Goal: Task Accomplishment & Management: Use online tool/utility

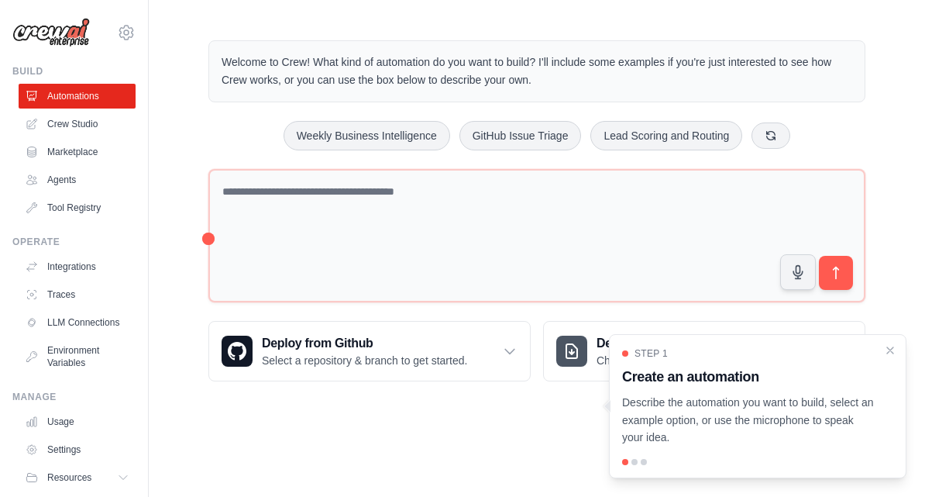
click at [692, 429] on p "Describe the automation you want to build, select an example option, or use the…" at bounding box center [748, 420] width 253 height 53
click at [884, 381] on div "Step 1 Create an automation Describe the automation you want to build, select a…" at bounding box center [757, 396] width 271 height 99
click at [513, 396] on main "Welcome to Crew! What kind of automation do you want to build? I'll include som…" at bounding box center [537, 211] width 777 height 422
click at [633, 457] on div "Step 1 Create an automation Describe the automation you want to build, select a…" at bounding box center [758, 406] width 298 height 144
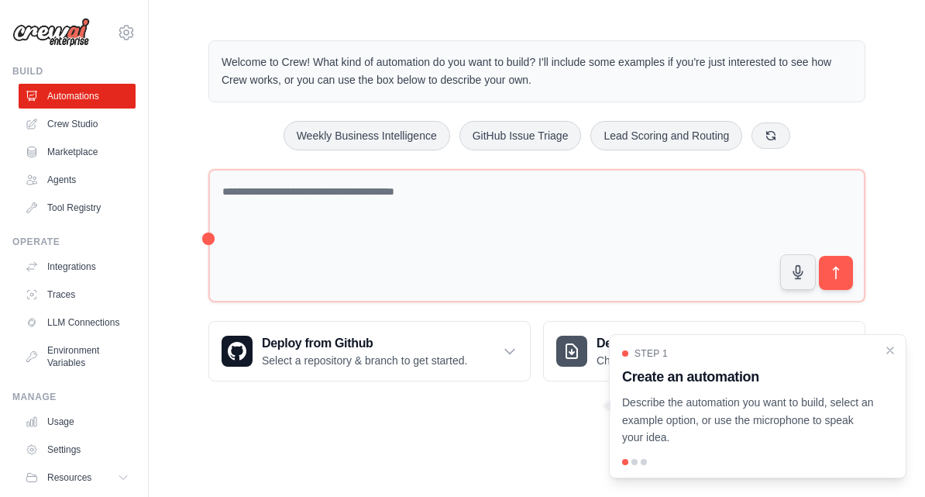
click at [639, 453] on div "Step 1 Create an automation Describe the automation you want to build, select a…" at bounding box center [758, 406] width 298 height 144
click at [636, 452] on div "Step 1 Create an automation Describe the automation you want to build, select a…" at bounding box center [758, 406] width 298 height 144
click at [685, 384] on h3 "Create an automation" at bounding box center [748, 377] width 253 height 22
click at [624, 350] on div "Step 1" at bounding box center [748, 353] width 253 height 12
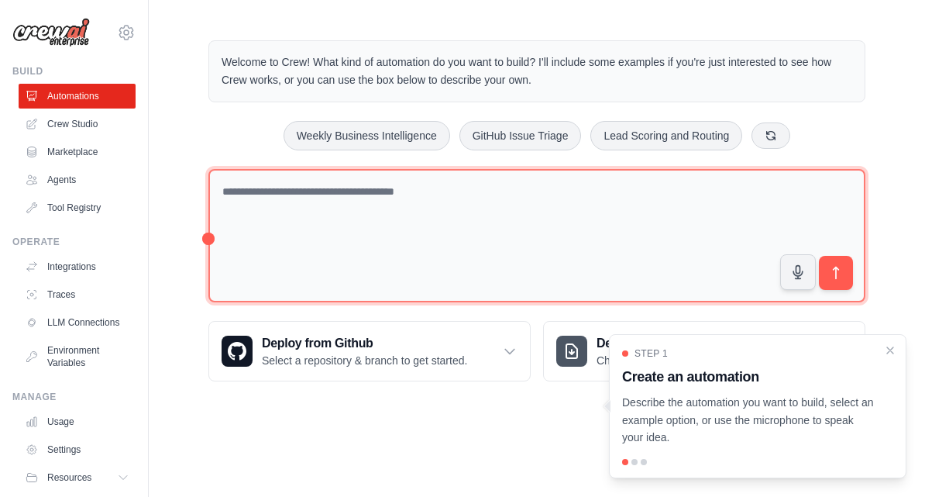
click at [701, 206] on textarea at bounding box center [537, 236] width 657 height 134
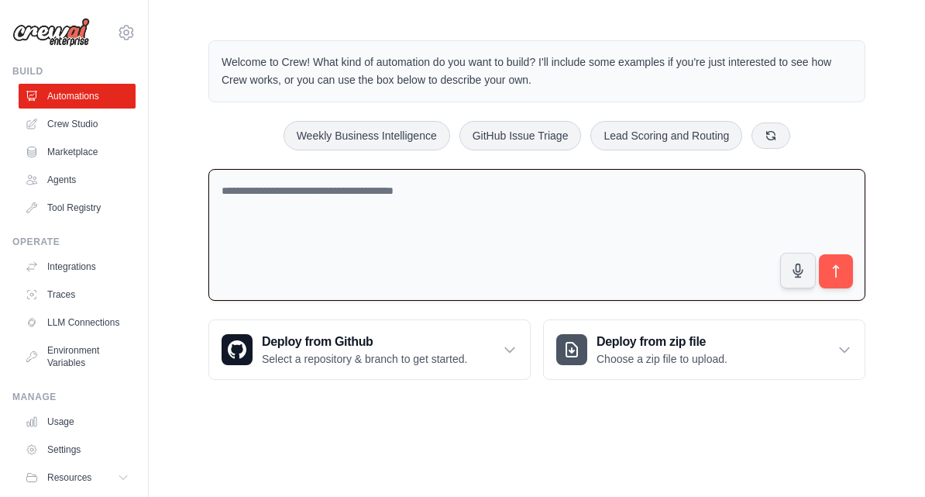
click at [74, 129] on link "Crew Studio" at bounding box center [77, 124] width 117 height 25
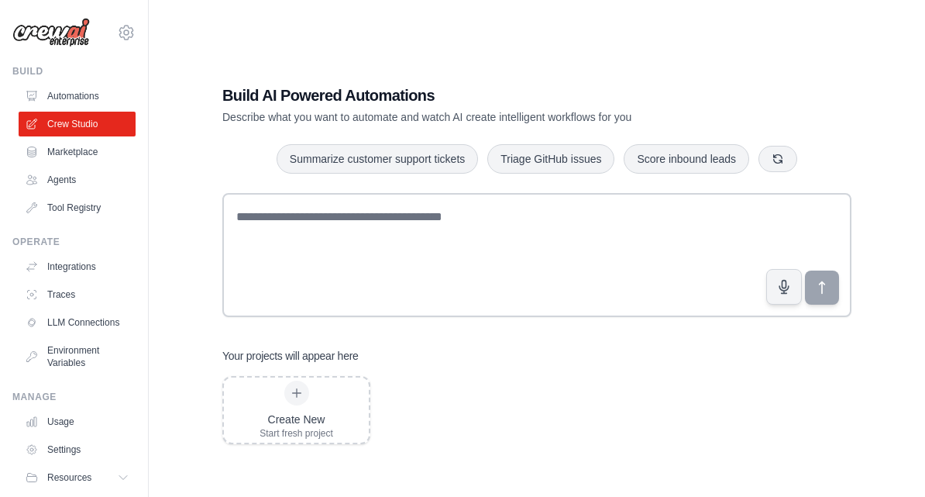
click at [310, 412] on div "Create New Start fresh project" at bounding box center [297, 410] width 74 height 59
click at [62, 150] on link "Marketplace" at bounding box center [77, 152] width 117 height 25
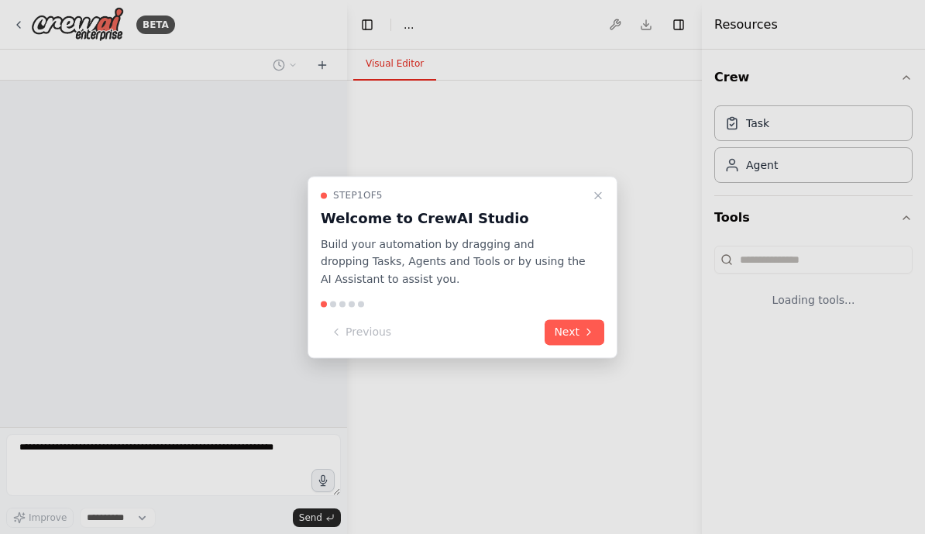
select select "****"
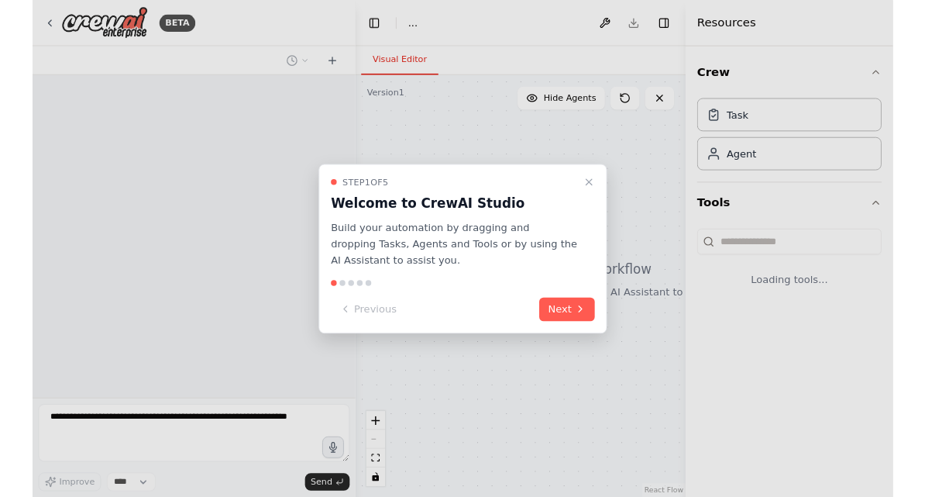
scroll to position [19, 0]
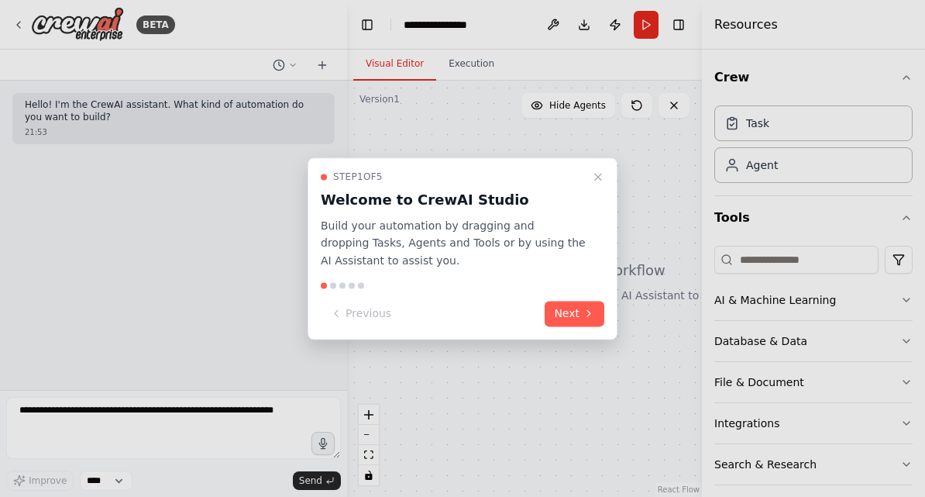
click at [574, 314] on button "Next" at bounding box center [575, 314] width 60 height 26
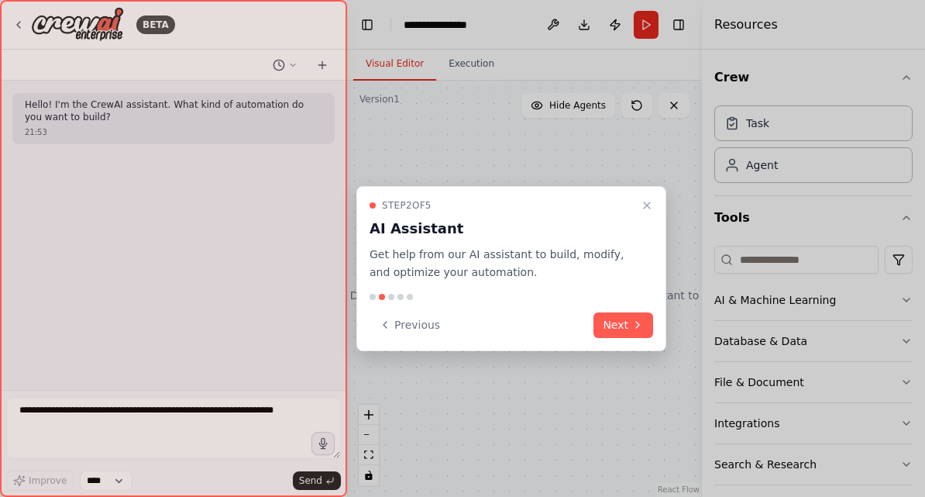
click at [623, 312] on button "Next" at bounding box center [624, 325] width 60 height 26
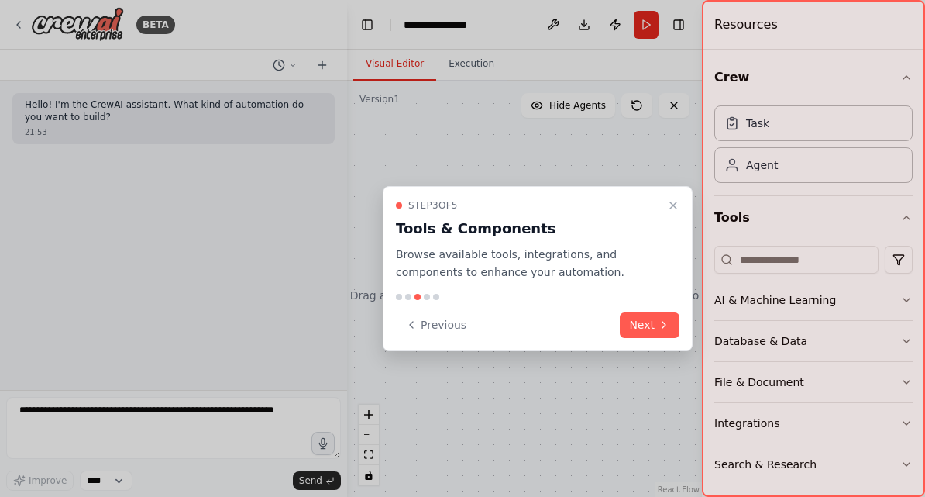
click at [648, 312] on button "Next" at bounding box center [650, 325] width 60 height 26
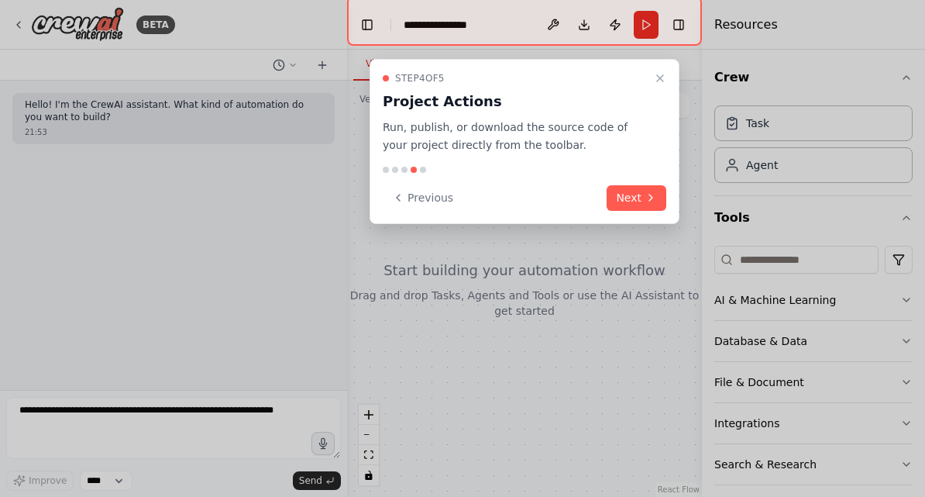
scroll to position [0, 0]
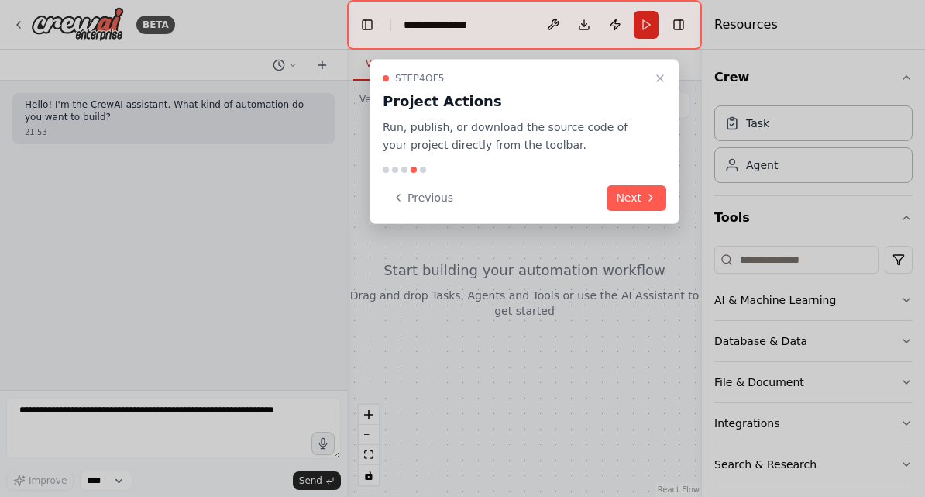
click at [646, 192] on icon at bounding box center [651, 197] width 12 height 12
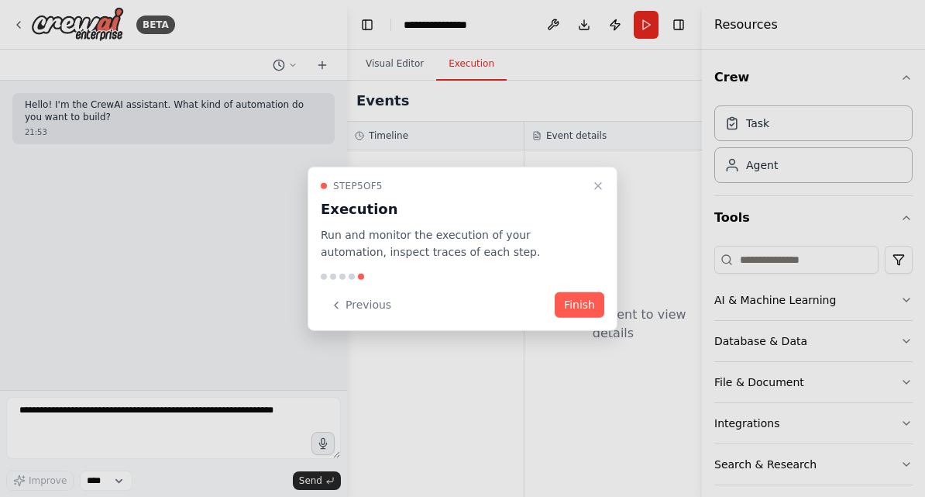
click at [581, 313] on button "Finish" at bounding box center [580, 305] width 50 height 26
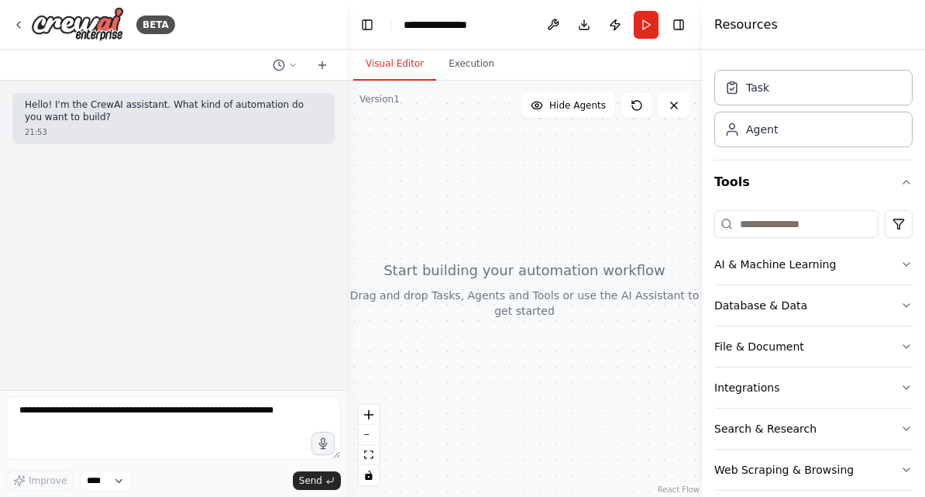
scroll to position [35, 0]
click at [907, 270] on icon "button" at bounding box center [907, 265] width 12 height 12
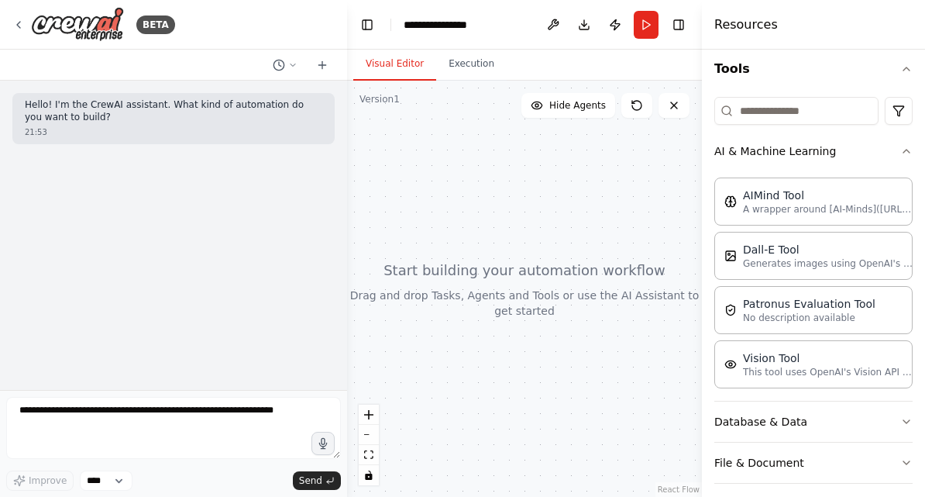
scroll to position [150, 0]
click at [900, 160] on button "AI & Machine Learning" at bounding box center [814, 150] width 198 height 40
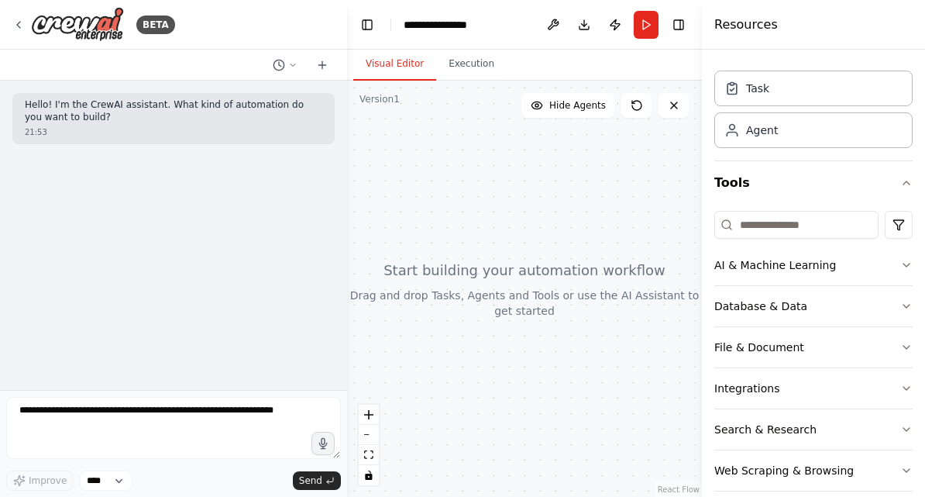
scroll to position [19, 0]
click at [902, 306] on icon "button" at bounding box center [907, 306] width 12 height 12
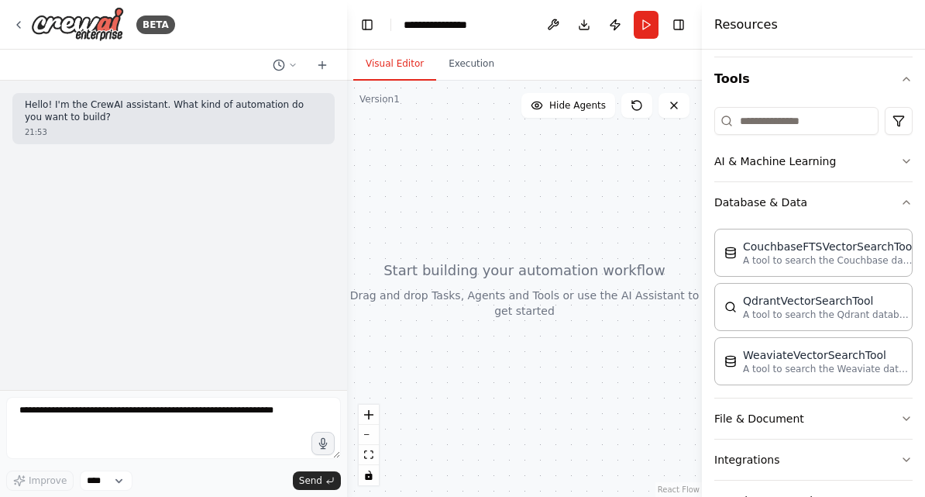
scroll to position [147, 0]
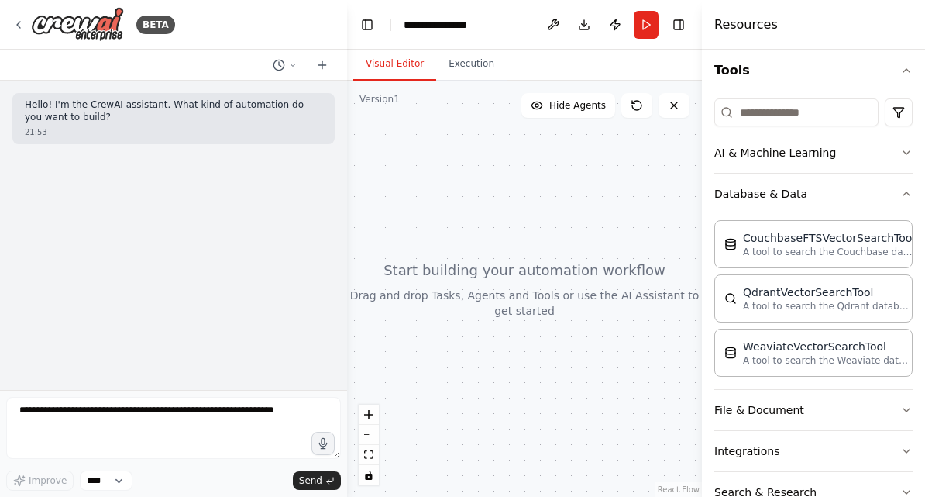
click at [901, 198] on icon "button" at bounding box center [907, 194] width 12 height 12
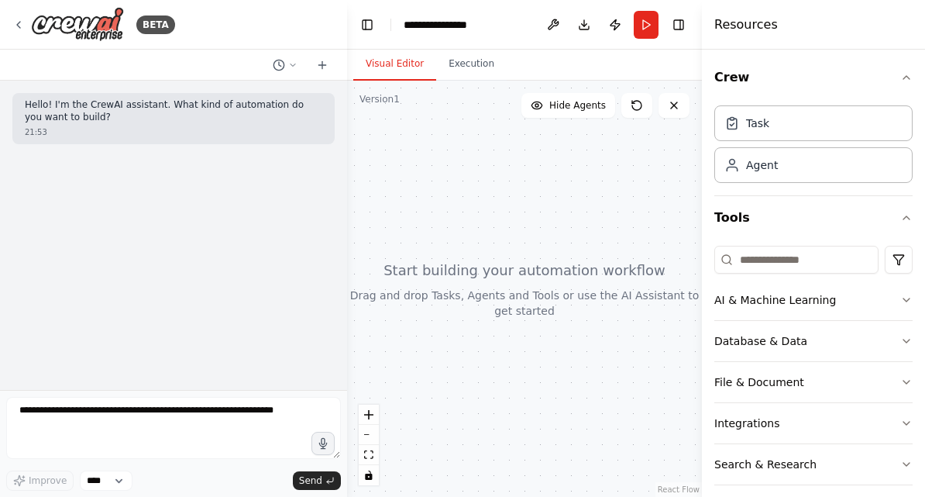
scroll to position [0, 0]
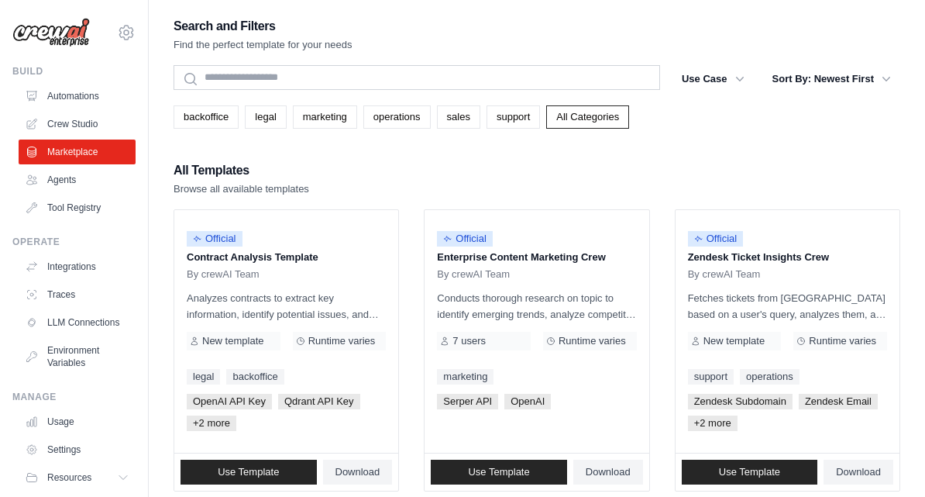
click at [82, 204] on link "Tool Registry" at bounding box center [77, 207] width 117 height 25
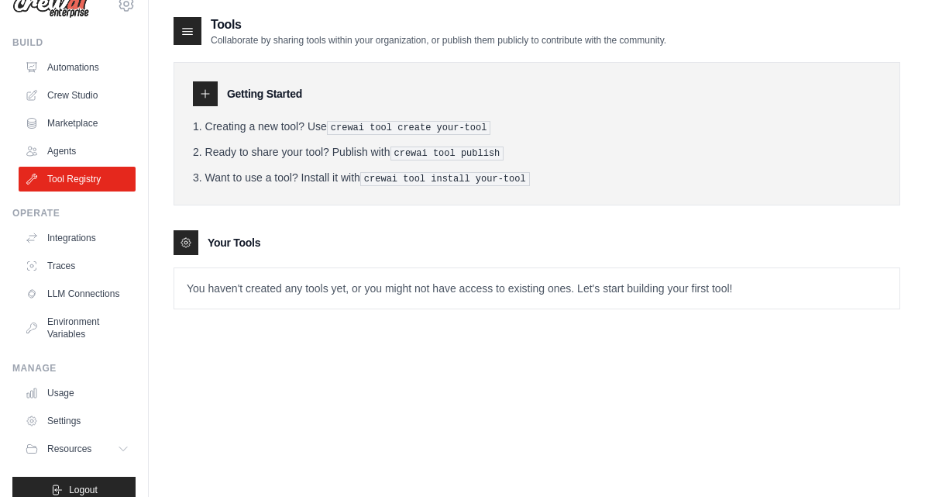
scroll to position [28, 0]
